Goal: Transaction & Acquisition: Purchase product/service

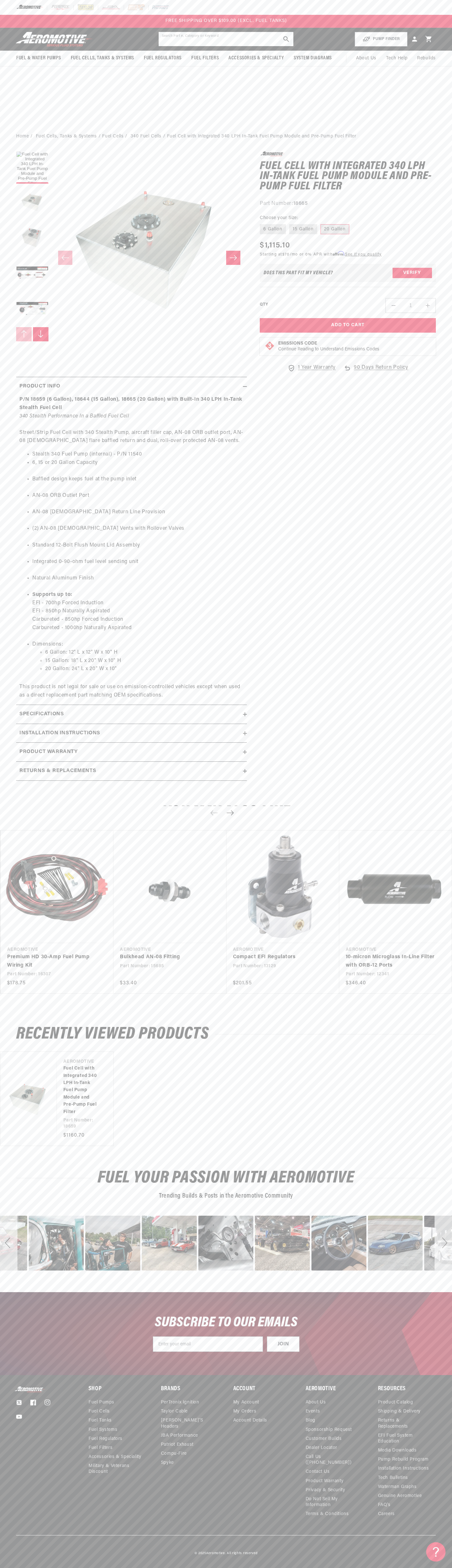
click at [278, 32] on div "Search Part #, Category or Keyword" at bounding box center [226, 39] width 136 height 15
click at [431, 254] on div "Regular price $1,115.10 Sale price $1,115.10 Regular price Unit price / per Sta…" at bounding box center [347, 250] width 176 height 19
click at [382, 1563] on html "Skip to content Your cart Your cart is empty Loading... You may also like Subto…" at bounding box center [226, 784] width 452 height 1568
click at [13, 1250] on div "Previous" at bounding box center [9, 1243] width 18 height 55
